Goal: Information Seeking & Learning: Find specific page/section

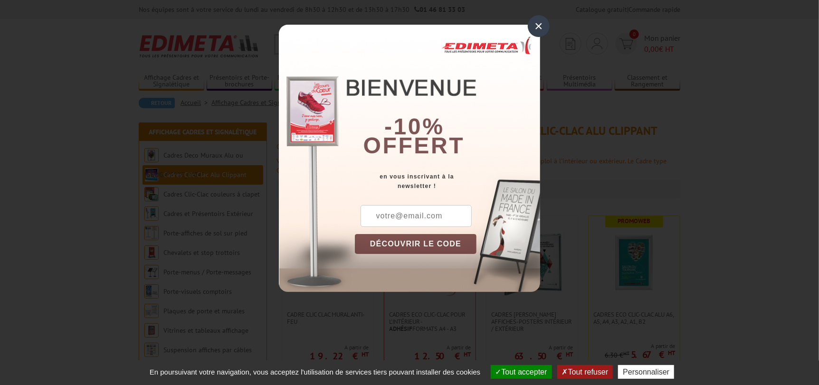
click at [538, 27] on div "×" at bounding box center [539, 26] width 22 height 22
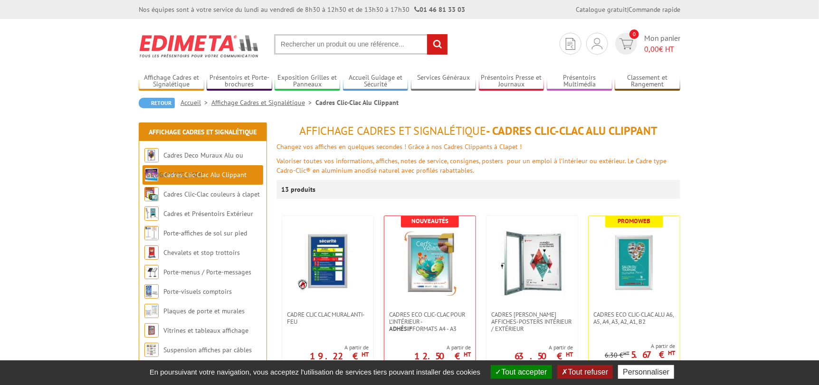
click at [313, 42] on input "text" at bounding box center [361, 44] width 174 height 20
type input "cadre photo"
click at [427, 34] on input "rechercher" at bounding box center [437, 44] width 20 height 20
